Goal: Transaction & Acquisition: Obtain resource

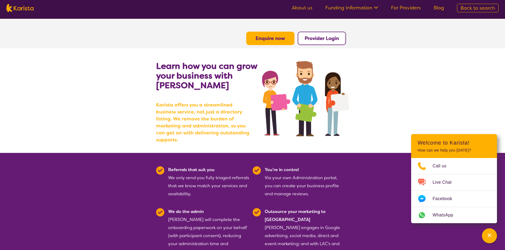
click at [307, 7] on link "About us" at bounding box center [302, 8] width 21 height 6
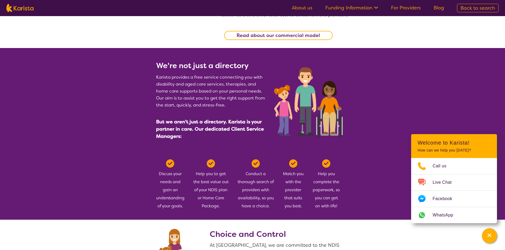
click at [466, 11] on span "Back to search" at bounding box center [478, 8] width 35 height 6
select select "[MEDICAL_DATA]"
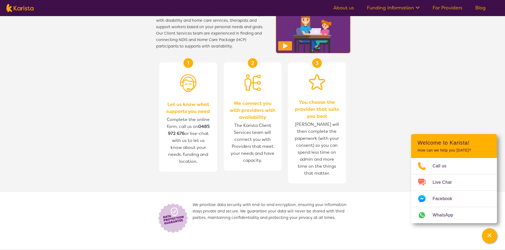
select select "CH"
select select "NDIS"
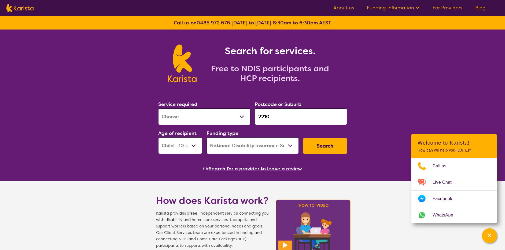
click at [289, 115] on input "2210" at bounding box center [301, 116] width 92 height 17
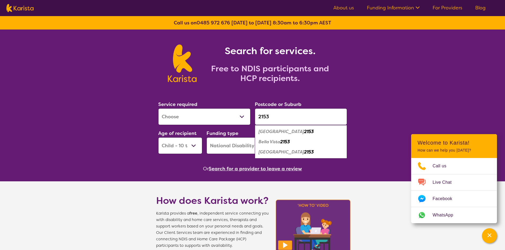
type input "2153"
click at [280, 130] on em "Baulkham Hills" at bounding box center [282, 132] width 46 height 6
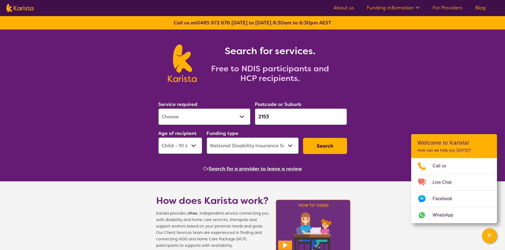
click at [314, 148] on button "Search" at bounding box center [325, 146] width 44 height 16
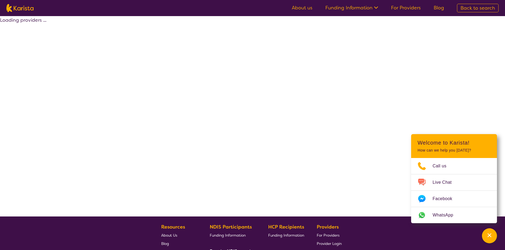
select select "by_score"
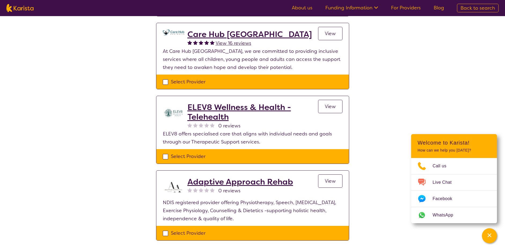
scroll to position [598, 0]
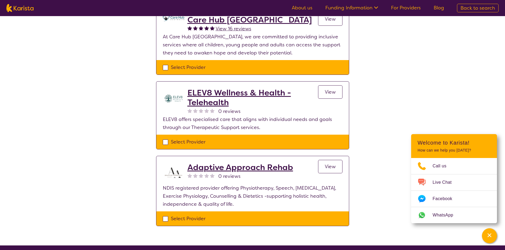
click at [262, 168] on h2 "Adaptive Approach Rehab" at bounding box center [241, 168] width 106 height 10
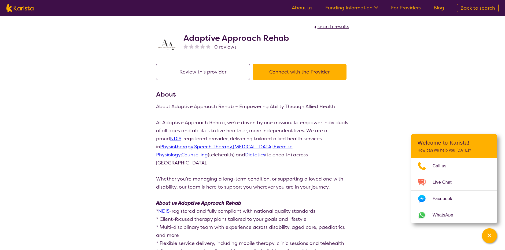
select select "by_score"
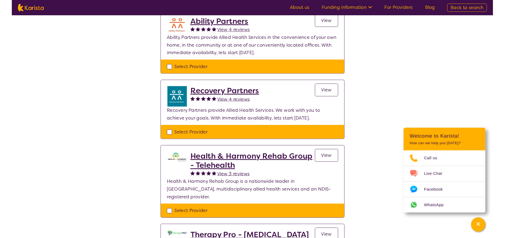
scroll to position [147, 0]
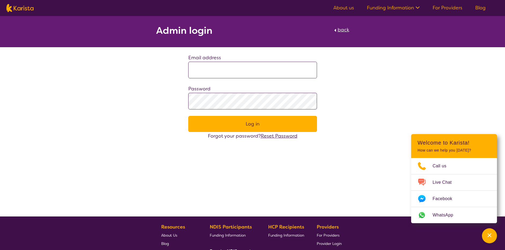
click at [261, 72] on input at bounding box center [252, 70] width 129 height 17
type input "**********"
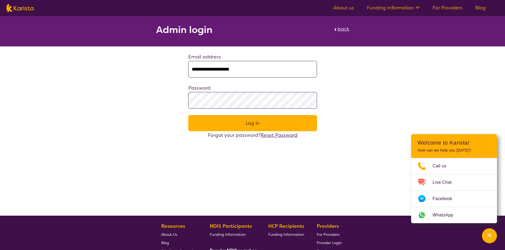
scroll to position [1, 0]
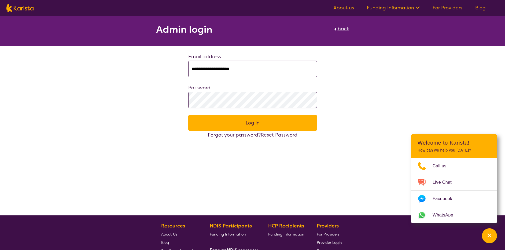
click at [257, 75] on input "**********" at bounding box center [252, 69] width 129 height 17
click at [288, 137] on span "Reset Password" at bounding box center [279, 135] width 37 height 6
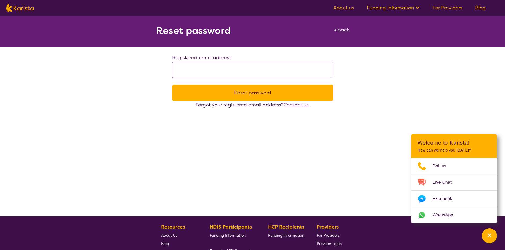
click at [225, 71] on input at bounding box center [252, 70] width 161 height 17
type input "**********"
click at [269, 88] on button "Reset password" at bounding box center [252, 93] width 161 height 16
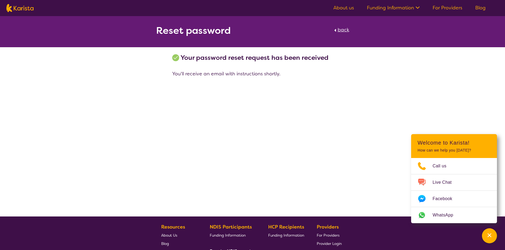
click at [342, 28] on span "back" at bounding box center [344, 30] width 12 height 6
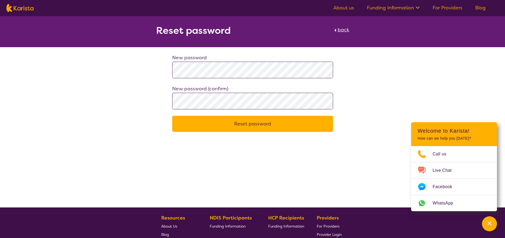
click at [277, 120] on button "Reset password" at bounding box center [252, 124] width 161 height 16
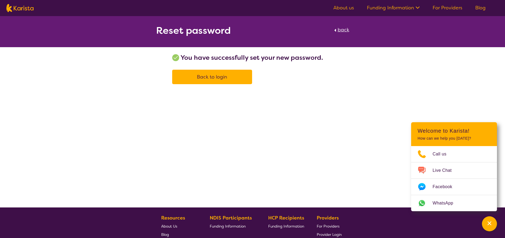
click at [236, 76] on link "Back to login" at bounding box center [212, 77] width 80 height 14
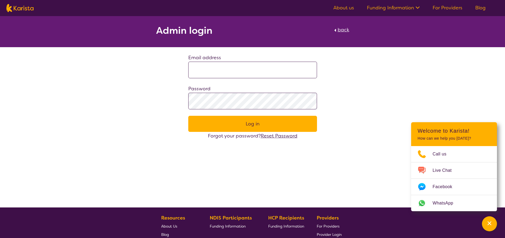
click at [253, 72] on input at bounding box center [252, 70] width 129 height 17
type input "**********"
click at [242, 119] on button "Log in" at bounding box center [252, 124] width 129 height 16
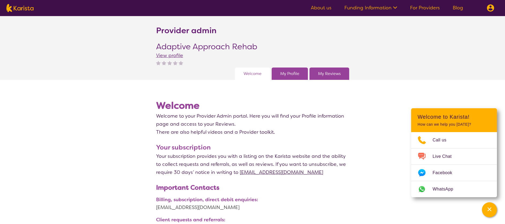
click at [298, 77] on link "My Profile" at bounding box center [289, 74] width 19 height 8
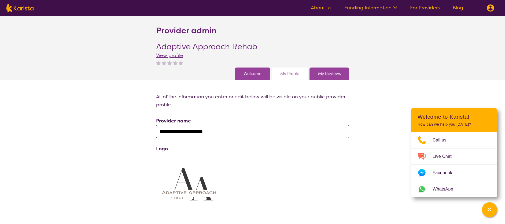
click at [265, 76] on div "Welcome" at bounding box center [252, 74] width 35 height 12
click at [261, 76] on link "Welcome" at bounding box center [253, 74] width 18 height 8
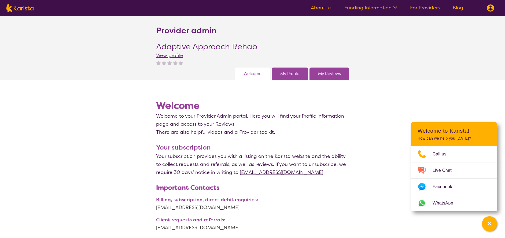
click at [293, 72] on link "My Profile" at bounding box center [289, 74] width 19 height 8
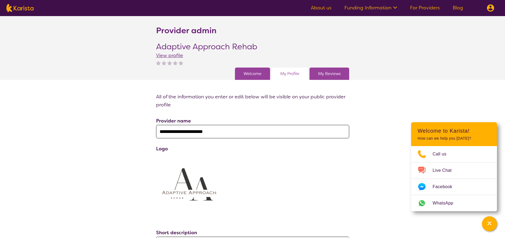
click at [330, 72] on link "My Reviews" at bounding box center [329, 74] width 23 height 8
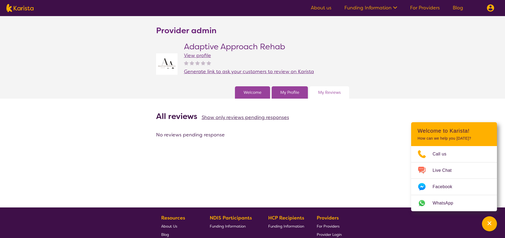
click at [297, 89] on link "My Profile" at bounding box center [289, 93] width 19 height 8
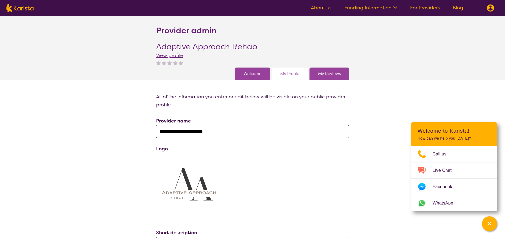
click at [321, 74] on link "My Reviews" at bounding box center [329, 74] width 23 height 8
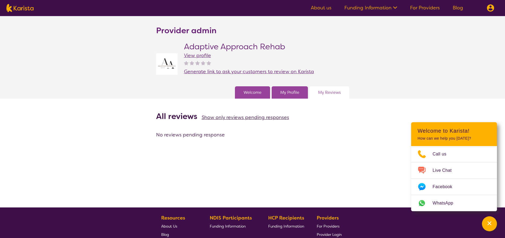
click at [332, 10] on link "About us" at bounding box center [321, 8] width 21 height 6
click at [293, 89] on link "My Profile" at bounding box center [289, 93] width 19 height 8
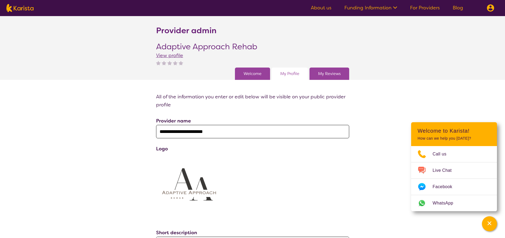
click at [324, 78] on div "My Reviews" at bounding box center [330, 74] width 40 height 12
click at [330, 73] on link "My Reviews" at bounding box center [329, 74] width 23 height 8
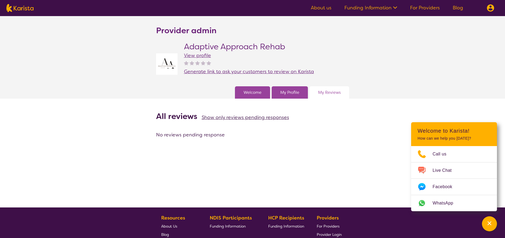
click at [277, 72] on span "Generate link to ask your customers to review on Karista" at bounding box center [249, 71] width 130 height 6
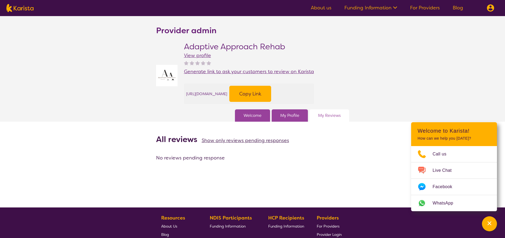
click at [271, 95] on button "Copy Link" at bounding box center [250, 94] width 42 height 16
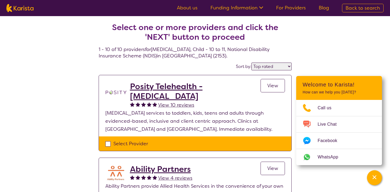
select select "by_score"
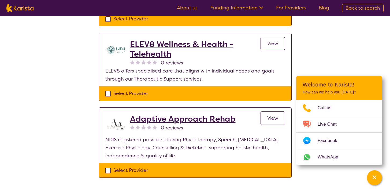
scroll to position [646, 0]
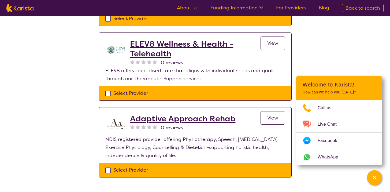
click at [171, 122] on h2 "Adaptive Approach Rehab" at bounding box center [183, 119] width 106 height 10
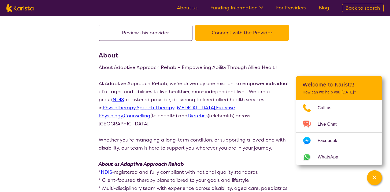
scroll to position [46, 0]
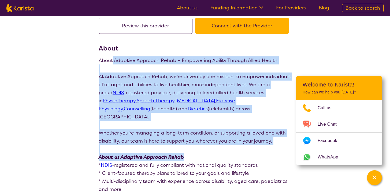
drag, startPoint x: 112, startPoint y: 60, endPoint x: 211, endPoint y: 147, distance: 132.5
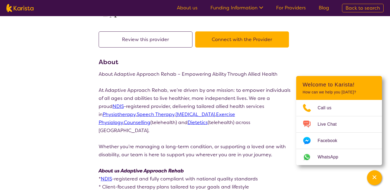
scroll to position [0, 0]
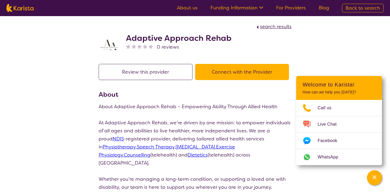
click at [242, 74] on button "Connect with the Provider" at bounding box center [242, 72] width 94 height 16
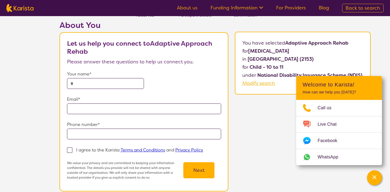
scroll to position [15, 0]
